Goal: Task Accomplishment & Management: Use online tool/utility

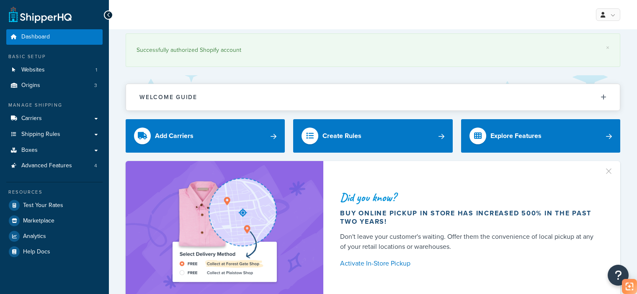
click at [52, 209] on link "Test Your Rates" at bounding box center [54, 205] width 96 height 15
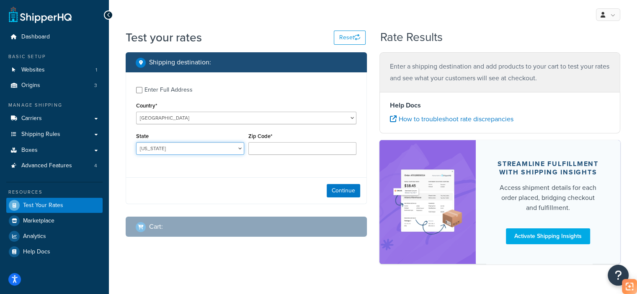
drag, startPoint x: 166, startPoint y: 147, endPoint x: 172, endPoint y: 157, distance: 11.3
click at [166, 147] on select "[US_STATE] [US_STATE] [US_STATE] [US_STATE] [US_STATE] Armed Forces Americas Ar…" at bounding box center [190, 148] width 108 height 13
select select "CA"
click at [136, 142] on select "[US_STATE] [US_STATE] [US_STATE] [US_STATE] [US_STATE] Armed Forces Americas Ar…" at bounding box center [190, 148] width 108 height 13
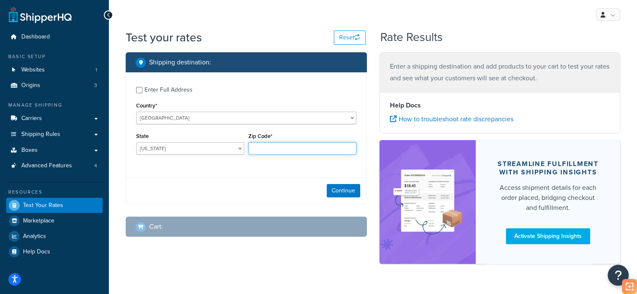
click at [270, 151] on input "Zip Code*" at bounding box center [302, 148] width 108 height 13
type input "90003"
click at [343, 196] on button "Continue" at bounding box center [343, 190] width 33 height 13
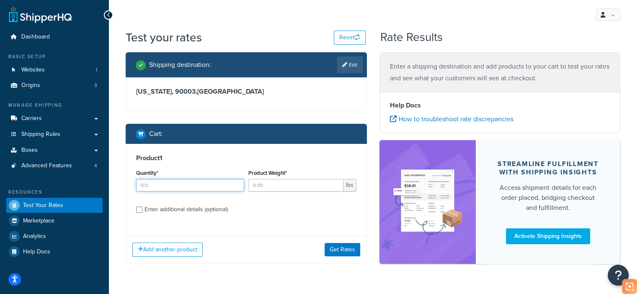
click at [196, 185] on input "Quantity*" at bounding box center [190, 185] width 108 height 13
type input "1"
click at [255, 187] on input "Product Weight*" at bounding box center [295, 185] width 95 height 13
type input "0"
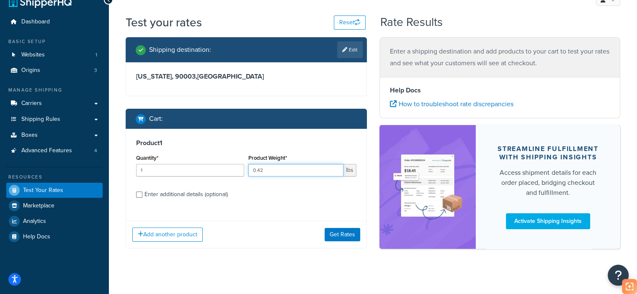
scroll to position [23, 0]
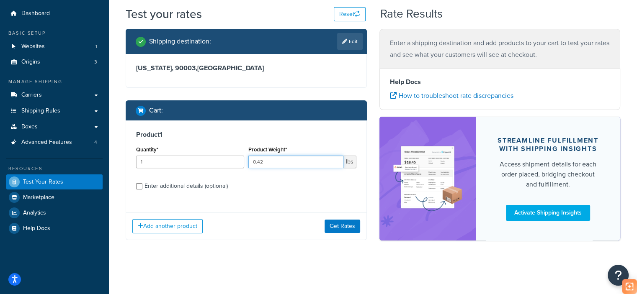
type input "0.42"
click at [193, 180] on div "Enter additional details (optional)" at bounding box center [185, 186] width 83 height 12
click at [142, 183] on input "Enter additional details (optional)" at bounding box center [139, 186] width 6 height 6
checkbox input "true"
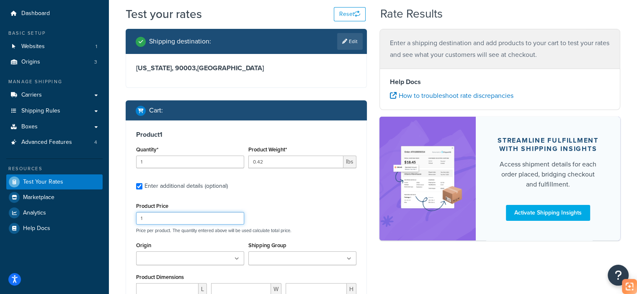
drag, startPoint x: 193, startPoint y: 222, endPoint x: 105, endPoint y: 235, distance: 88.4
click at [106, 235] on div "Dashboard Basic Setup Websites 1 Origins 3 Manage Shipping Carriers Carriers Al…" at bounding box center [318, 213] width 637 height 473
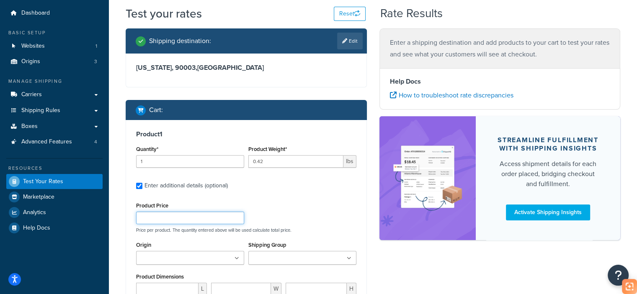
scroll to position [107, 0]
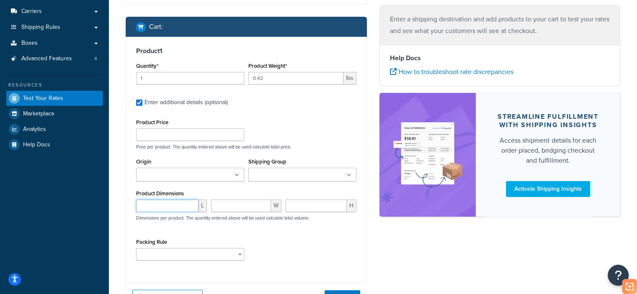
click at [174, 204] on input "number" at bounding box center [167, 206] width 62 height 13
type input "7"
type input "7.5"
click at [222, 207] on input "number" at bounding box center [241, 206] width 60 height 13
paste input "7.5"
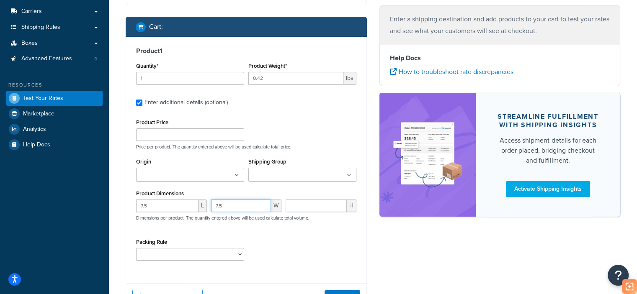
type input "7.5"
click at [323, 204] on input "number" at bounding box center [316, 206] width 61 height 13
type input "2"
type input "2.5"
click at [206, 258] on select "test" at bounding box center [190, 254] width 108 height 13
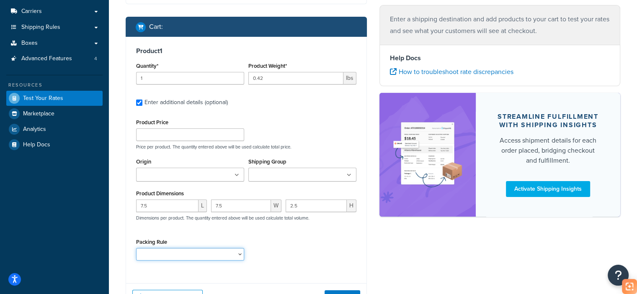
select select "65687"
click at [136, 248] on select "test" at bounding box center [190, 254] width 108 height 13
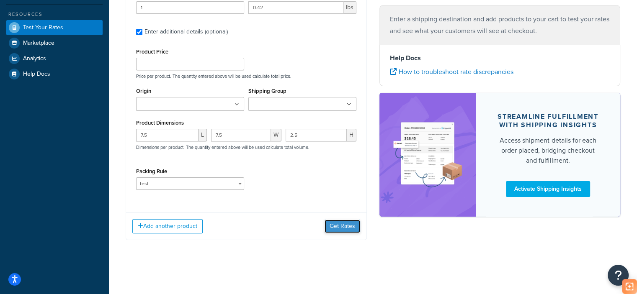
click at [332, 227] on button "Get Rates" at bounding box center [342, 226] width 36 height 13
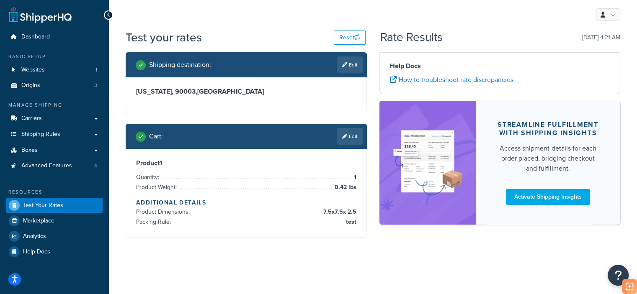
scroll to position [0, 0]
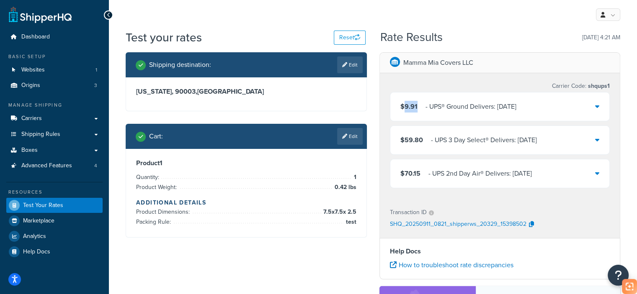
drag, startPoint x: 419, startPoint y: 104, endPoint x: 404, endPoint y: 106, distance: 14.4
click at [404, 106] on div "$9.91 ‌‌‍‍ - UPS® Ground Delivers: [DATE]" at bounding box center [458, 107] width 116 height 12
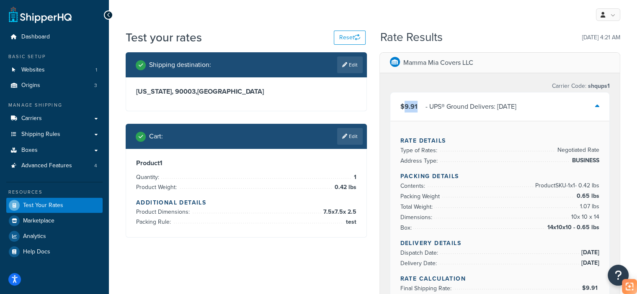
copy span "9.91"
click at [396, 99] on div "$9.91 ‌‌‍‍ - UPS® Ground Delivers: [DATE]" at bounding box center [499, 107] width 219 height 28
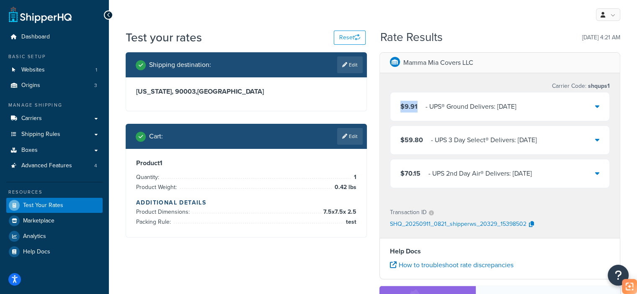
drag, startPoint x: 419, startPoint y: 110, endPoint x: 400, endPoint y: 110, distance: 18.8
click at [400, 110] on div "$9.91 ‌‌‍‍ - UPS® Ground Delivers: [DATE]" at bounding box center [458, 107] width 116 height 12
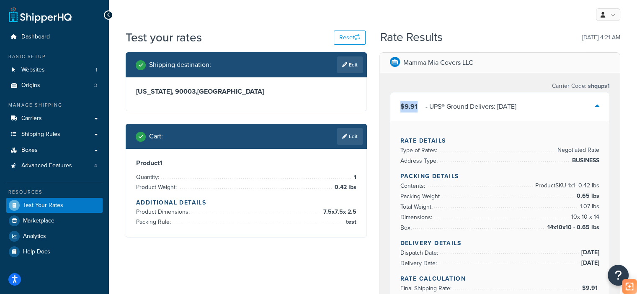
copy span "$9.91"
